Goal: Task Accomplishment & Management: Use online tool/utility

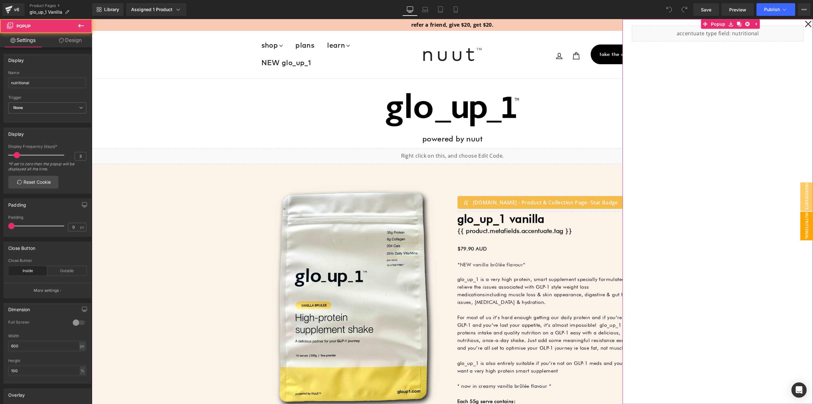
click at [805, 24] on icon at bounding box center [808, 24] width 7 height 7
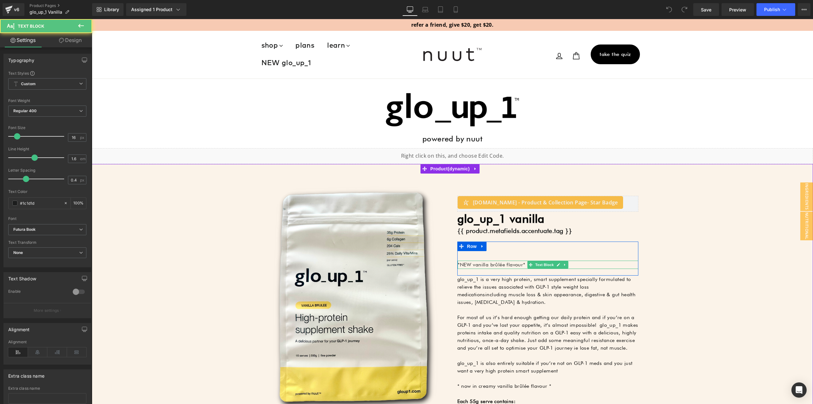
drag, startPoint x: 488, startPoint y: 264, endPoint x: 479, endPoint y: 265, distance: 8.9
click at [488, 264] on p "*NEW vanilla brûlée flavour*" at bounding box center [548, 265] width 181 height 8
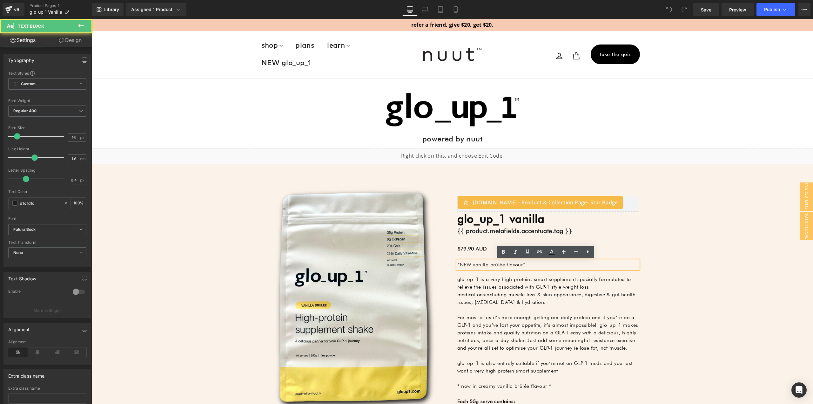
click at [472, 265] on p "*NEW vanilla brûlée flavour*" at bounding box center [548, 265] width 181 height 8
click at [459, 264] on p "*NEW vanilla brûlée flavour*" at bounding box center [548, 265] width 181 height 8
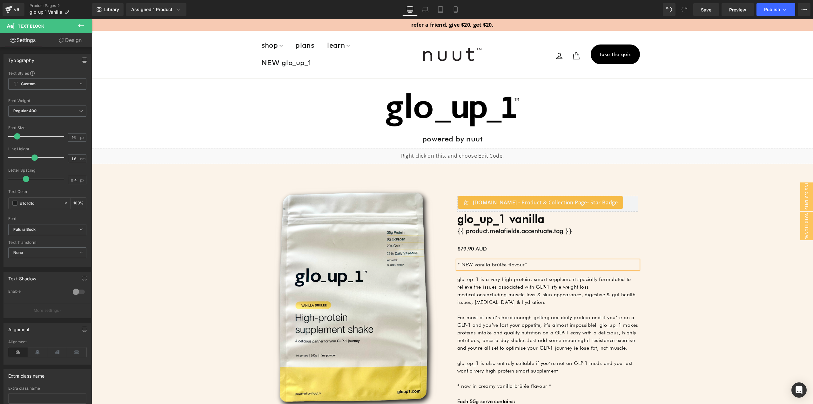
click at [522, 264] on p "* NEW vanilla brûlée flavour*" at bounding box center [548, 265] width 181 height 8
click at [764, 11] on span "Publish" at bounding box center [772, 9] width 16 height 5
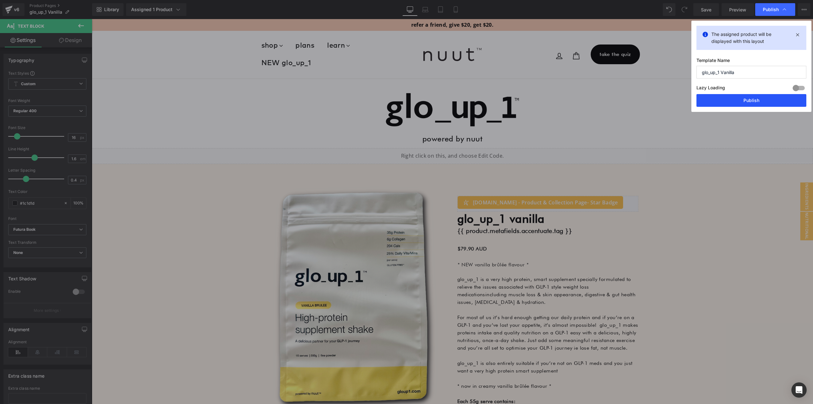
drag, startPoint x: 759, startPoint y: 101, endPoint x: 339, endPoint y: 36, distance: 424.7
click at [759, 101] on button "Publish" at bounding box center [752, 100] width 110 height 13
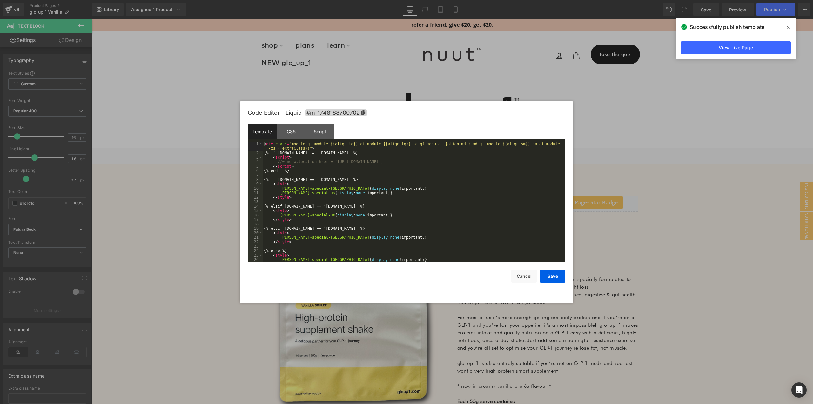
click at [208, 183] on body "You are previewing how the will restyle your page. You can not edit Elements in…" at bounding box center [406, 202] width 813 height 404
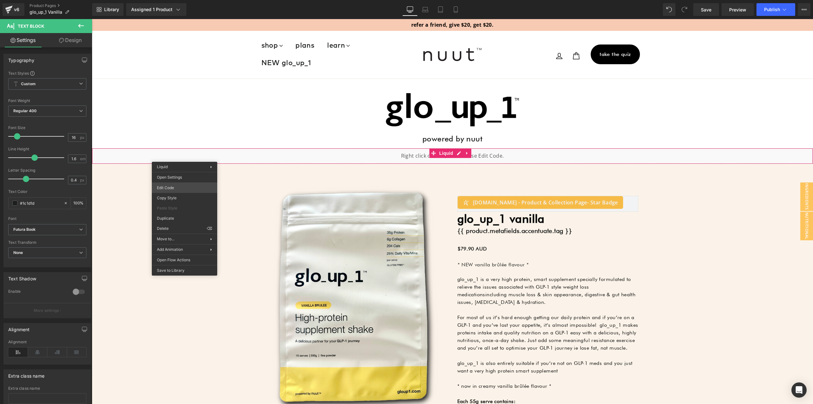
click at [188, 188] on body "You are previewing how the will restyle your page. You can not edit Elements in…" at bounding box center [406, 202] width 813 height 404
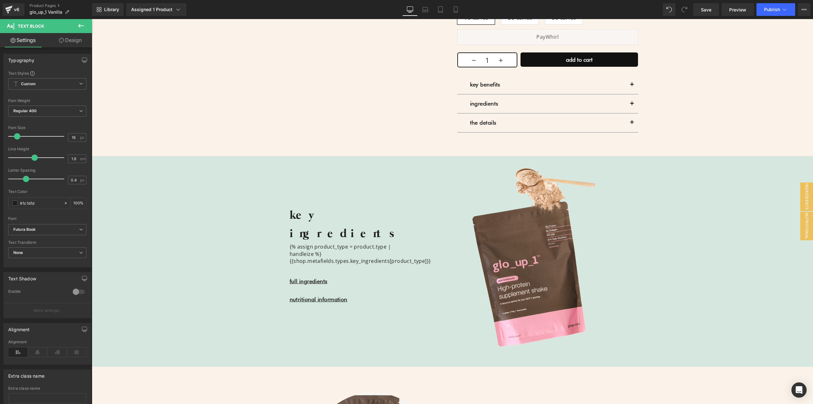
scroll to position [445, 0]
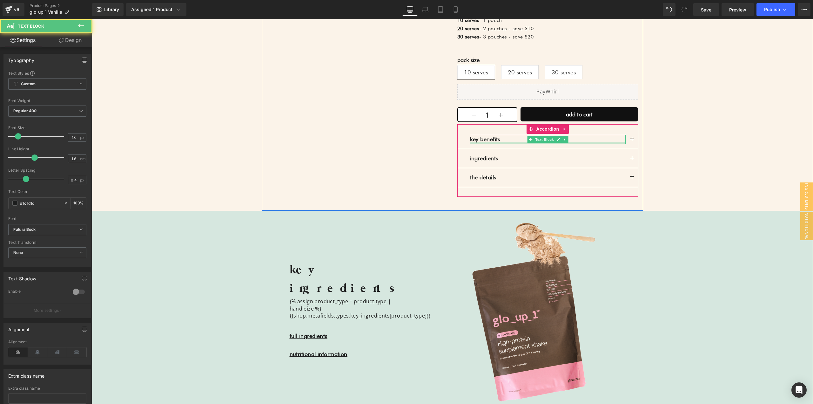
click at [483, 144] on div "key benefits Text Block" at bounding box center [548, 139] width 156 height 9
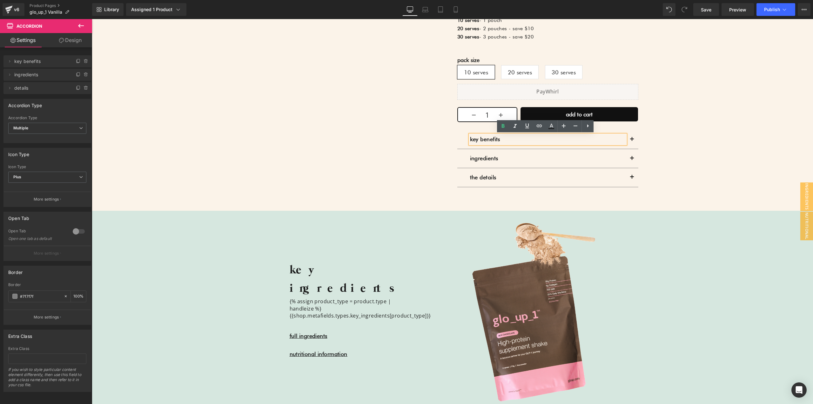
click at [630, 139] on button "button" at bounding box center [632, 139] width 13 height 19
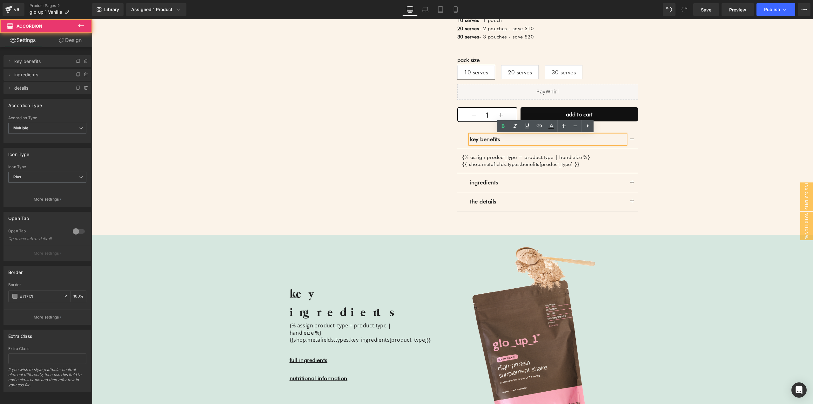
click at [630, 139] on button "button" at bounding box center [632, 139] width 13 height 19
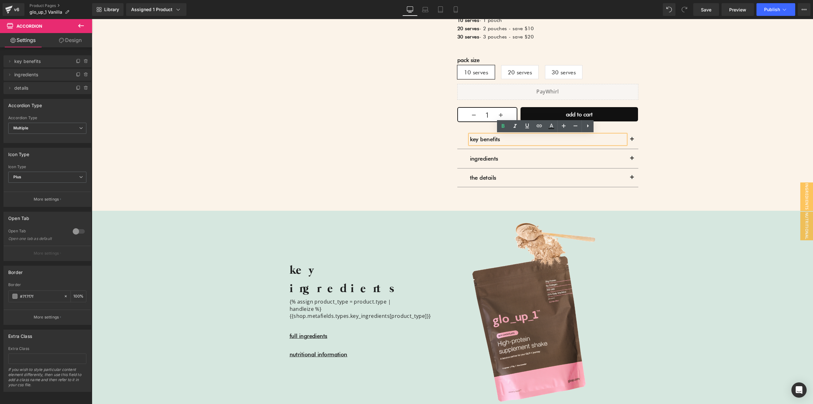
click at [628, 156] on button "button" at bounding box center [632, 158] width 13 height 19
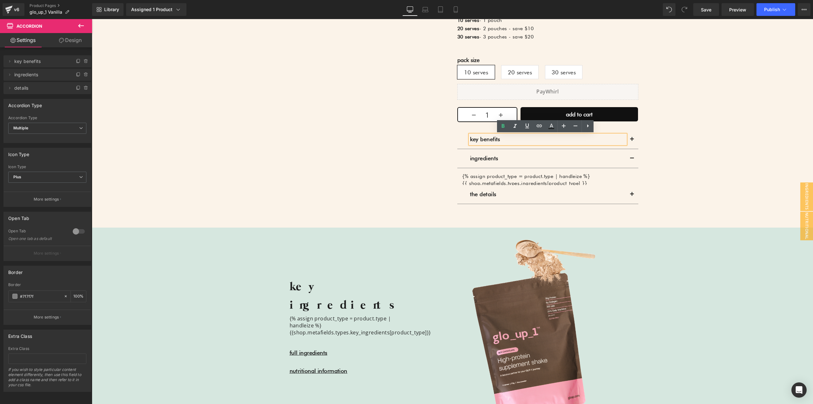
click at [630, 157] on button "button" at bounding box center [632, 158] width 13 height 19
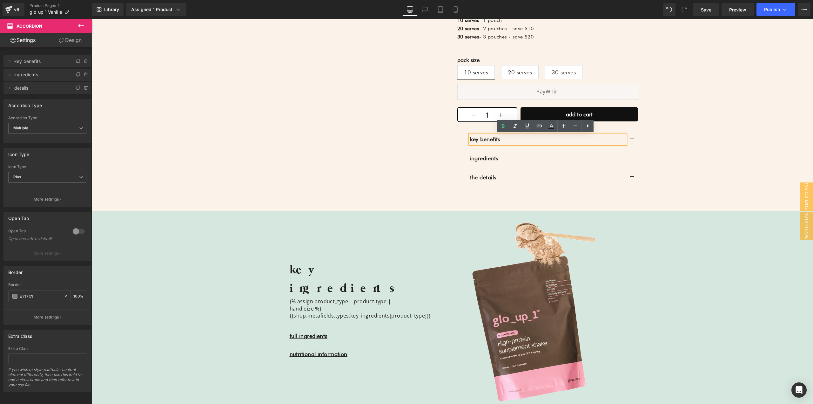
click at [629, 175] on button "button" at bounding box center [632, 177] width 13 height 19
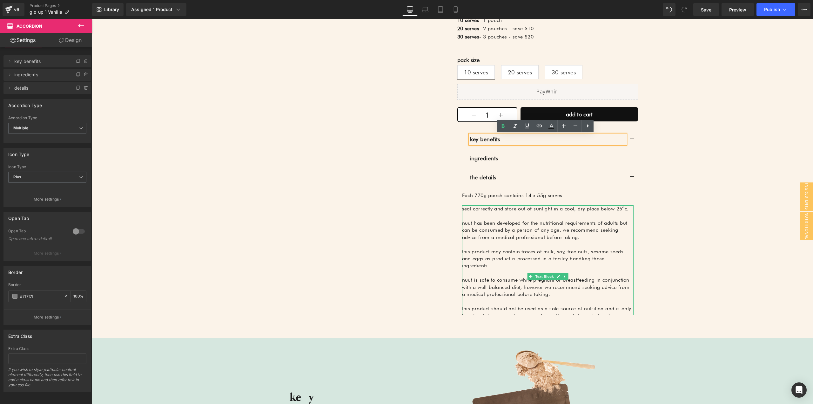
click at [521, 233] on p "nuut has been developed for the nutritional requirements of adults but can be c…" at bounding box center [548, 230] width 172 height 21
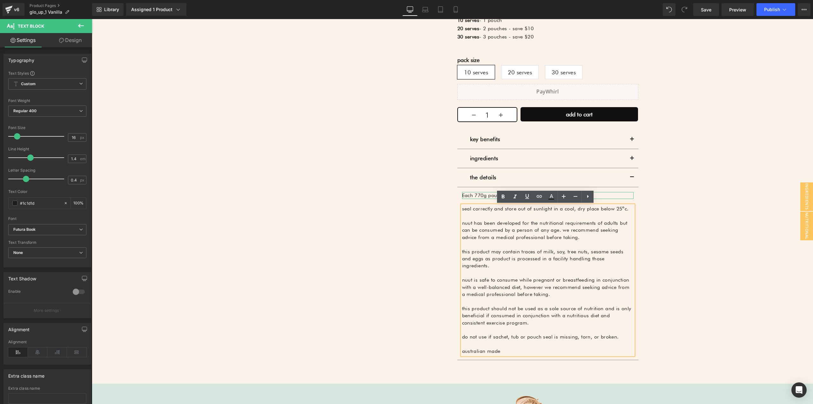
click at [483, 196] on span "Each 770g pouch contains 14 x 55g serves" at bounding box center [512, 195] width 100 height 6
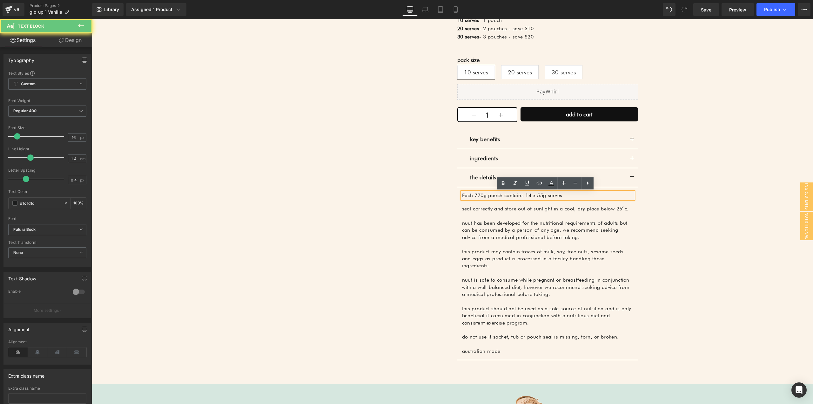
click at [501, 194] on span "Each 770g pouch contains 14 x 55g serves" at bounding box center [512, 195] width 100 height 6
click at [477, 194] on span "Each 770g pouch contains 14 x 55g serves" at bounding box center [512, 195] width 100 height 6
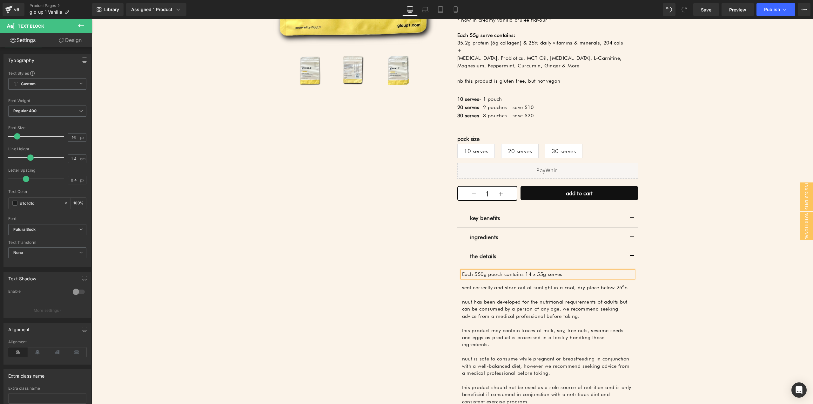
scroll to position [366, 0]
click at [526, 273] on span "Each 550g pouch contains 14 x 55g serves" at bounding box center [512, 274] width 100 height 6
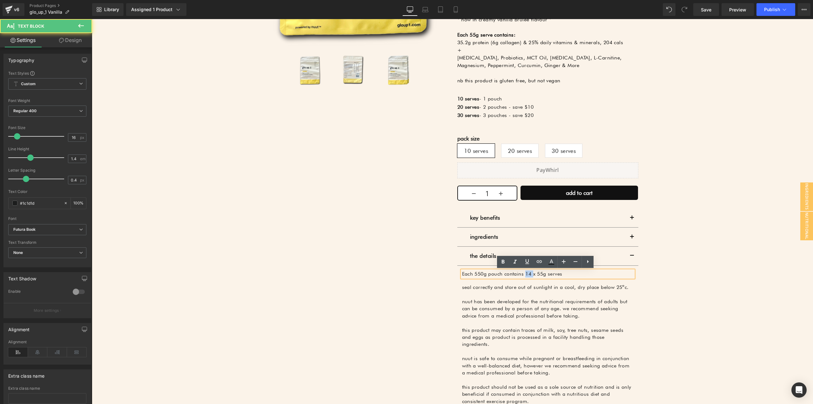
click at [526, 273] on span "Each 550g pouch contains 14 x 55g serves" at bounding box center [512, 274] width 100 height 6
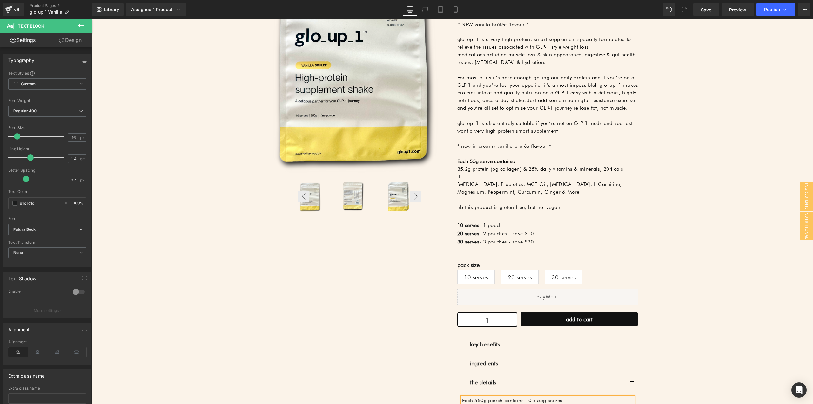
scroll to position [239, 0]
click at [357, 197] on div "‹ ›" at bounding box center [360, 196] width 124 height 33
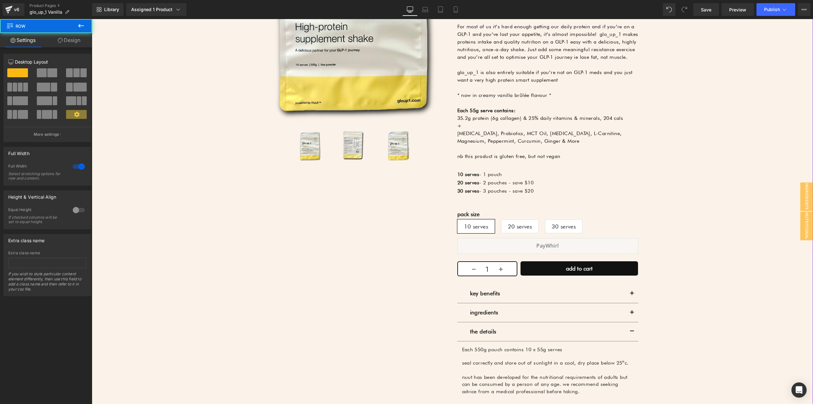
scroll to position [0, 0]
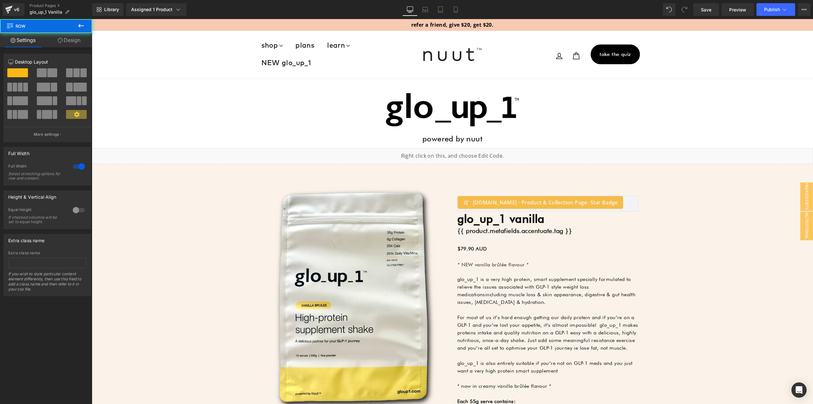
drag, startPoint x: 679, startPoint y: 246, endPoint x: 679, endPoint y: 102, distance: 143.9
click at [770, 8] on span "Publish" at bounding box center [772, 9] width 16 height 5
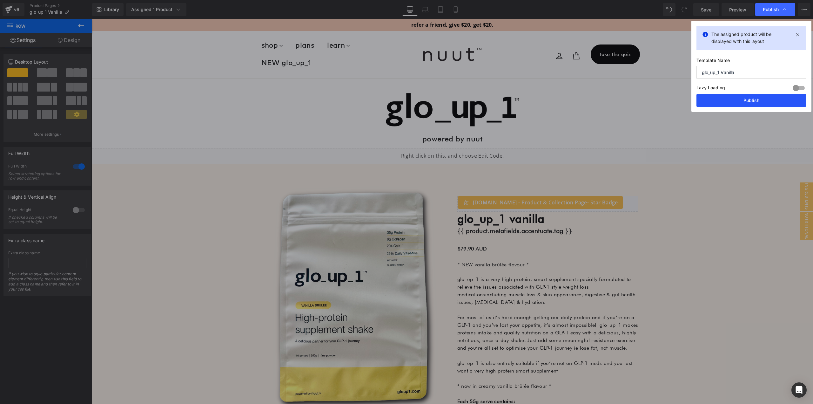
click at [742, 98] on button "Publish" at bounding box center [752, 100] width 110 height 13
